Goal: Navigation & Orientation: Go to known website

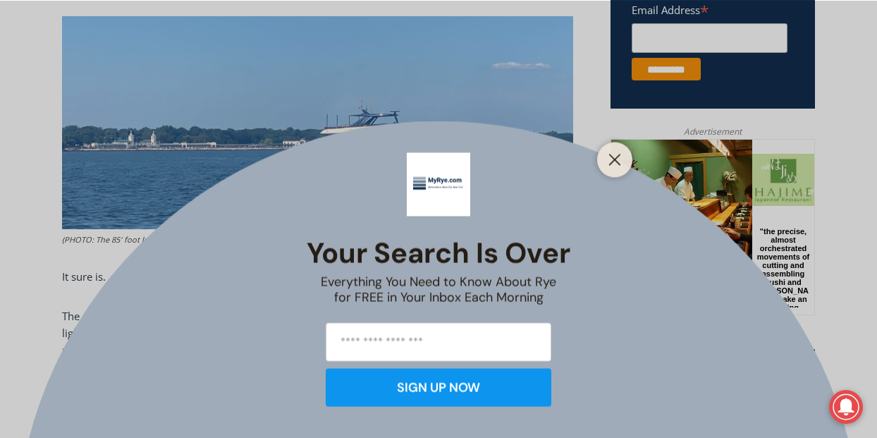
scroll to position [677, 0]
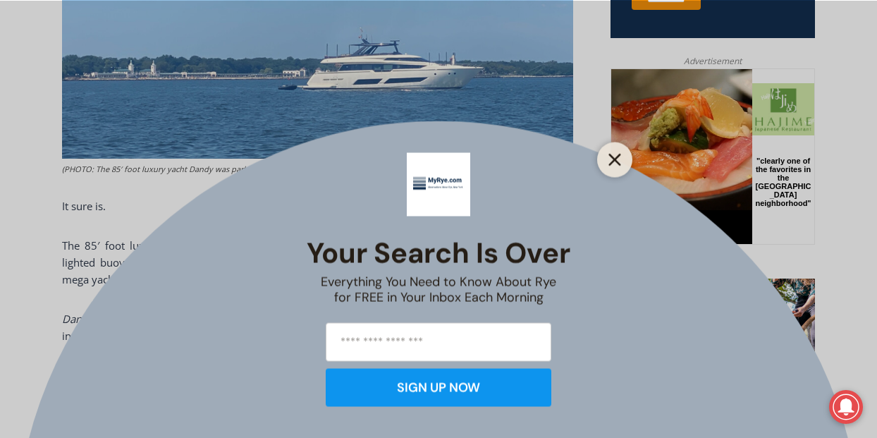
click at [612, 153] on icon "Close" at bounding box center [614, 159] width 13 height 13
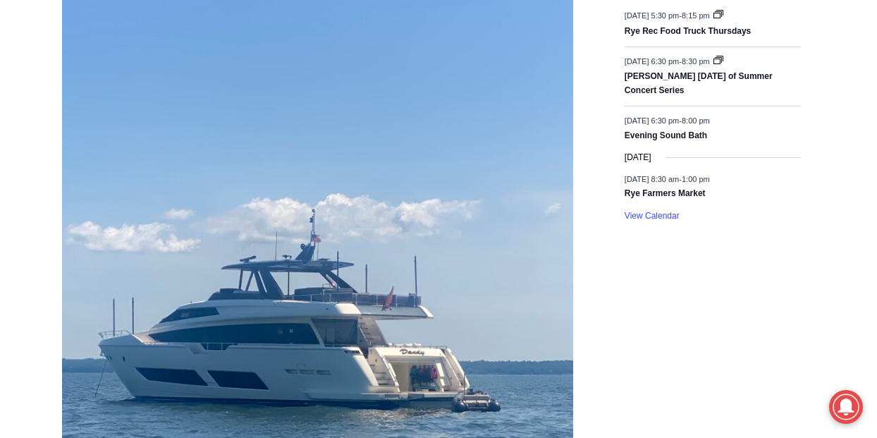
scroll to position [2227, 0]
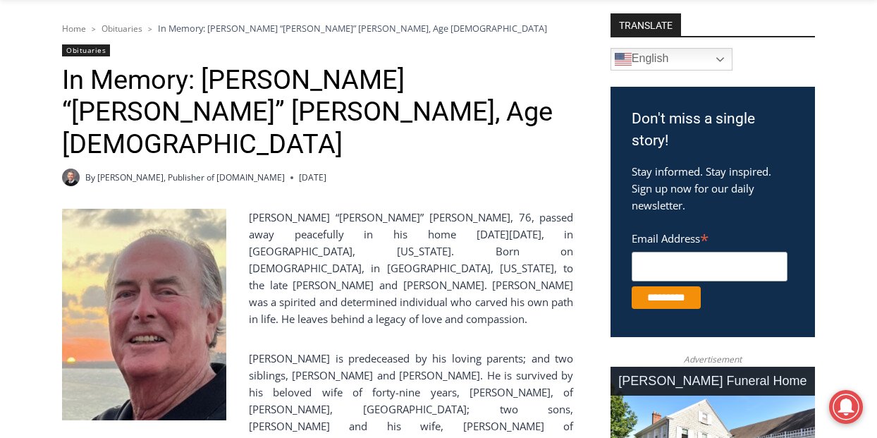
scroll to position [117, 0]
